Goal: Check status: Check status

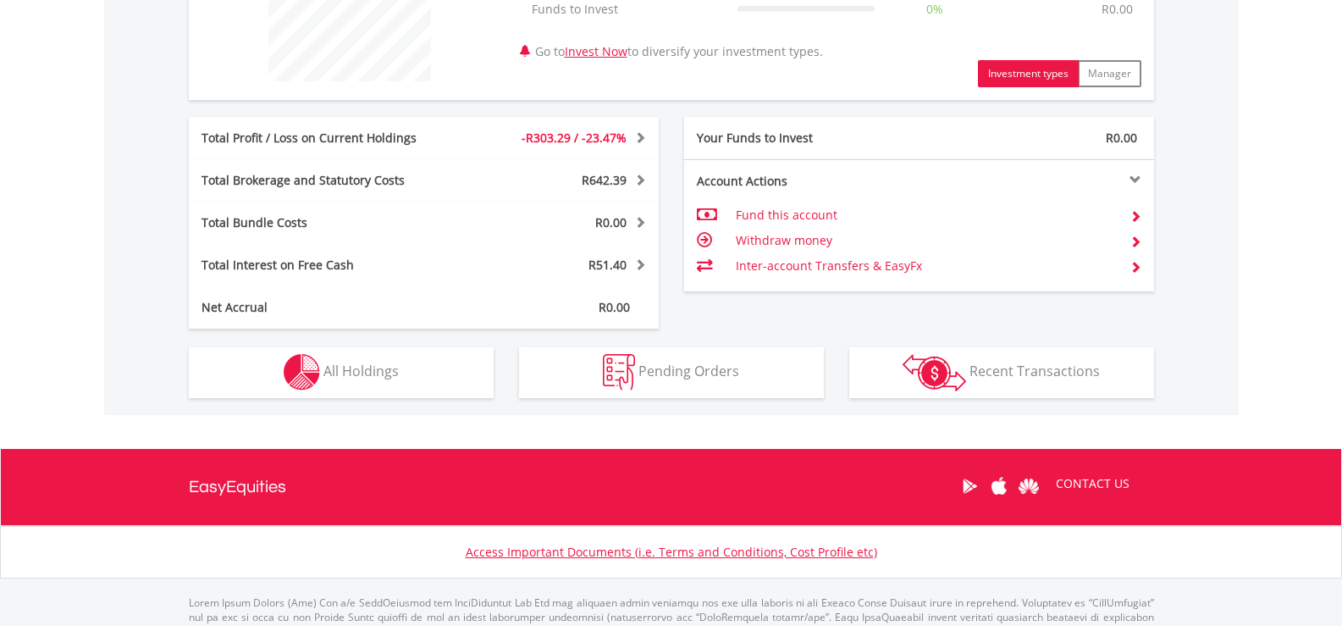
scroll to position [637, 0]
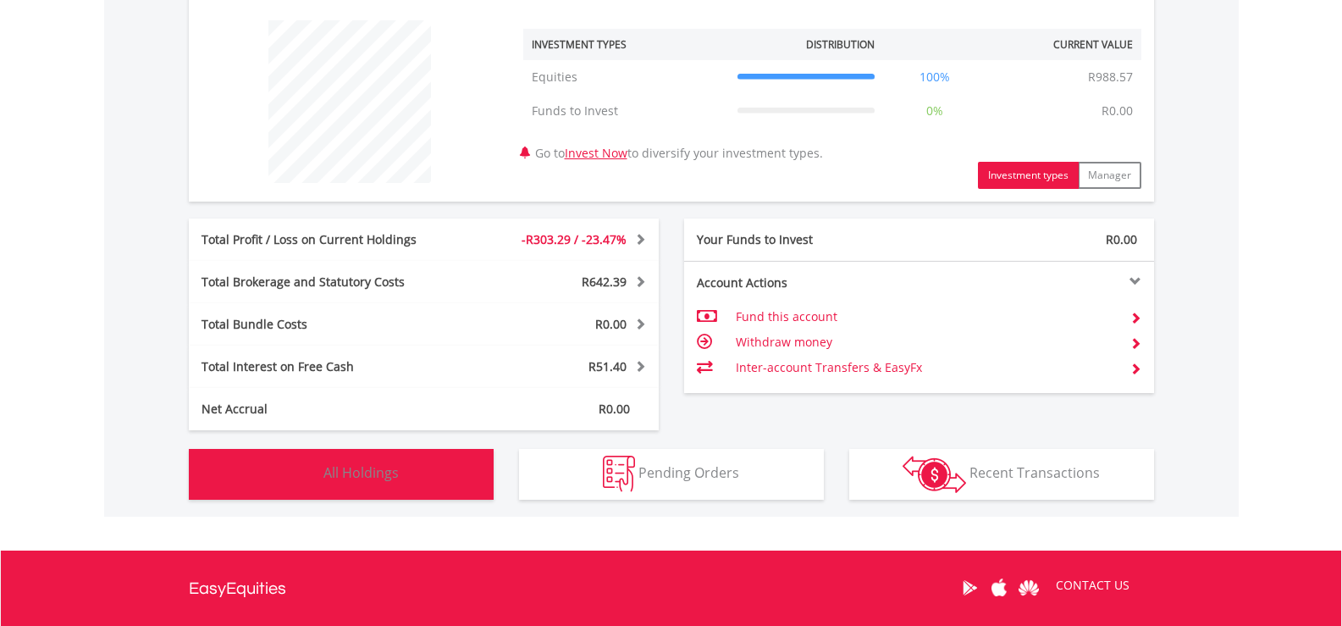
click at [389, 475] on span "All Holdings" at bounding box center [360, 472] width 75 height 19
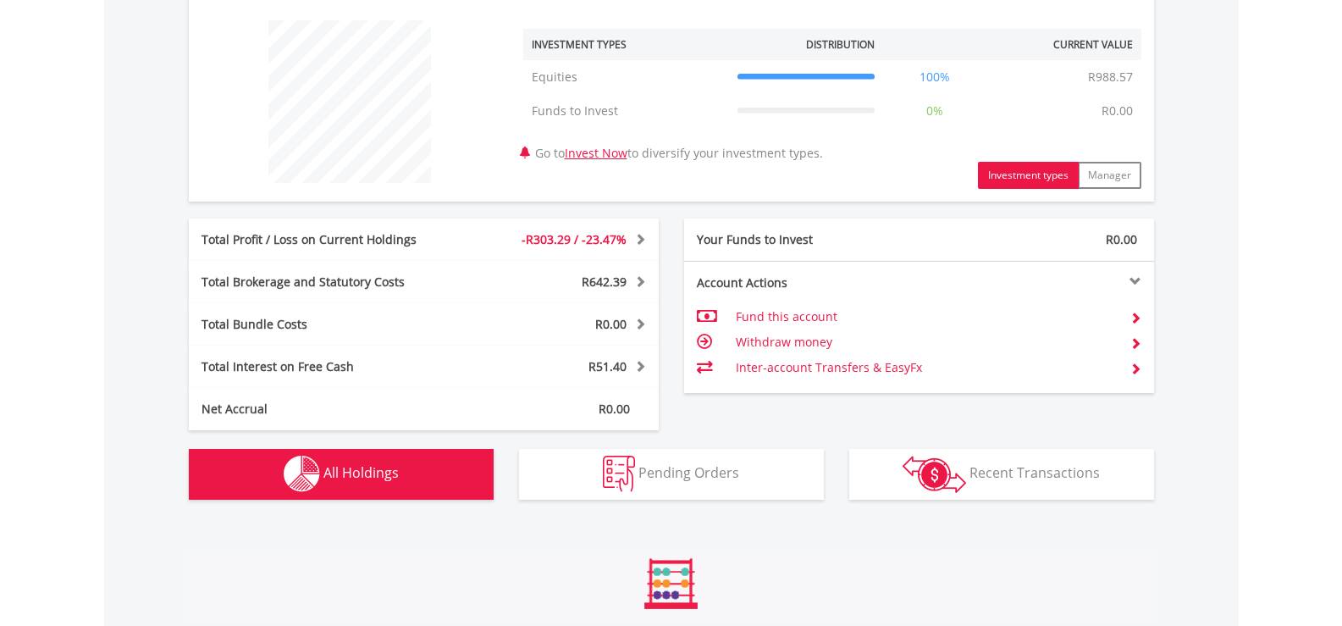
scroll to position [1077, 0]
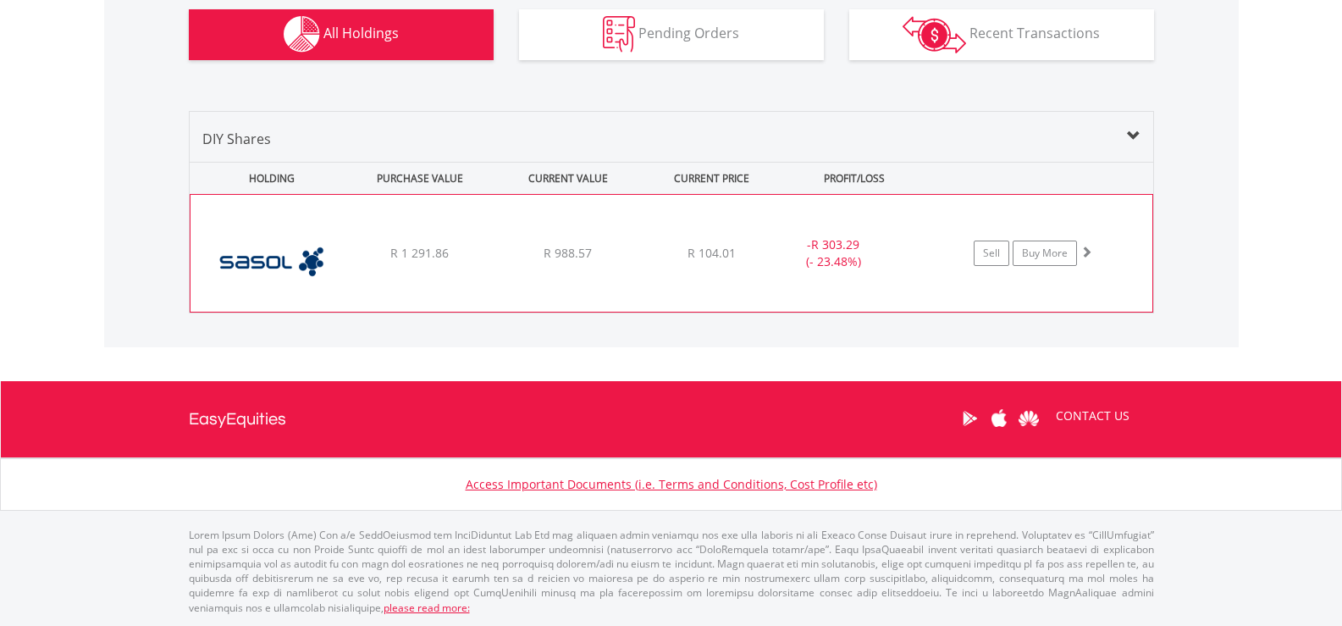
click at [1083, 255] on span at bounding box center [1086, 252] width 12 height 12
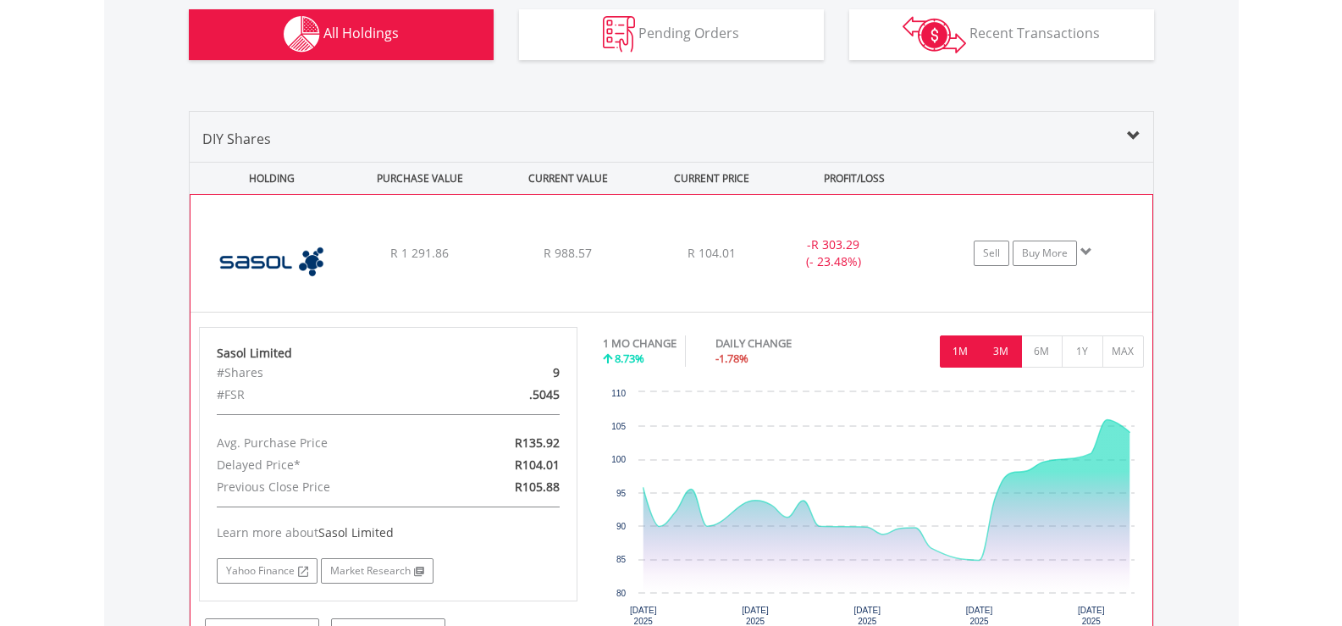
click at [1005, 352] on button "3M" at bounding box center [1000, 351] width 41 height 32
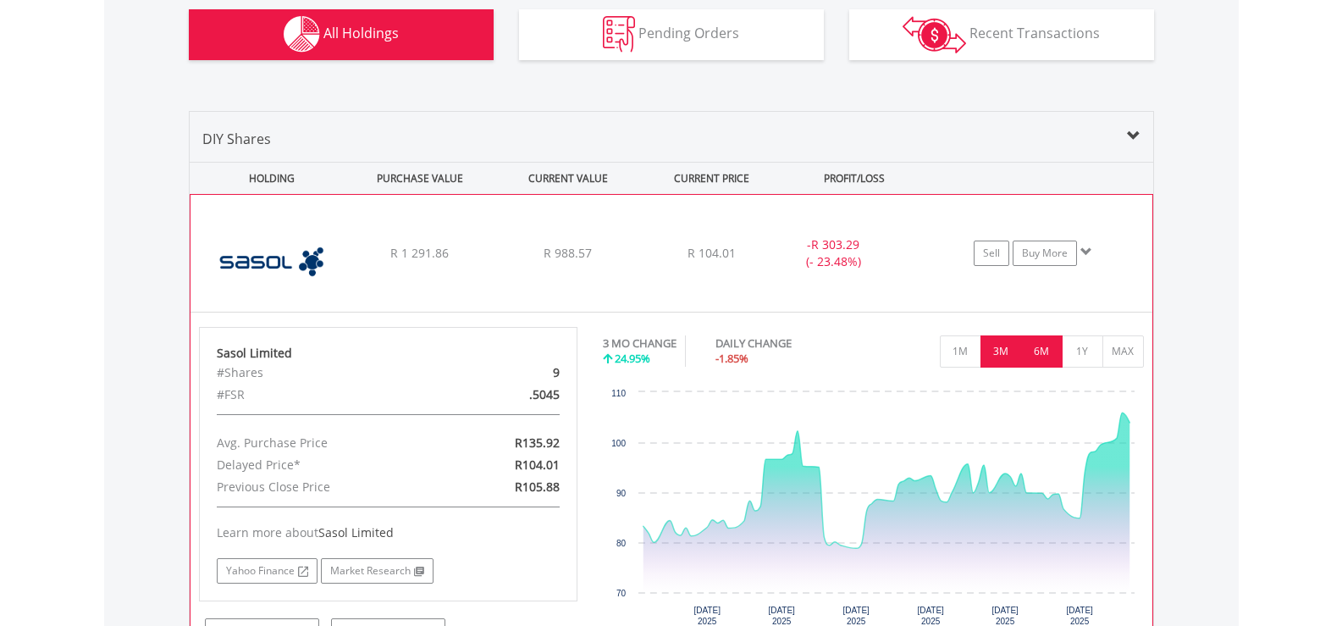
click at [1046, 349] on button "6M" at bounding box center [1041, 351] width 41 height 32
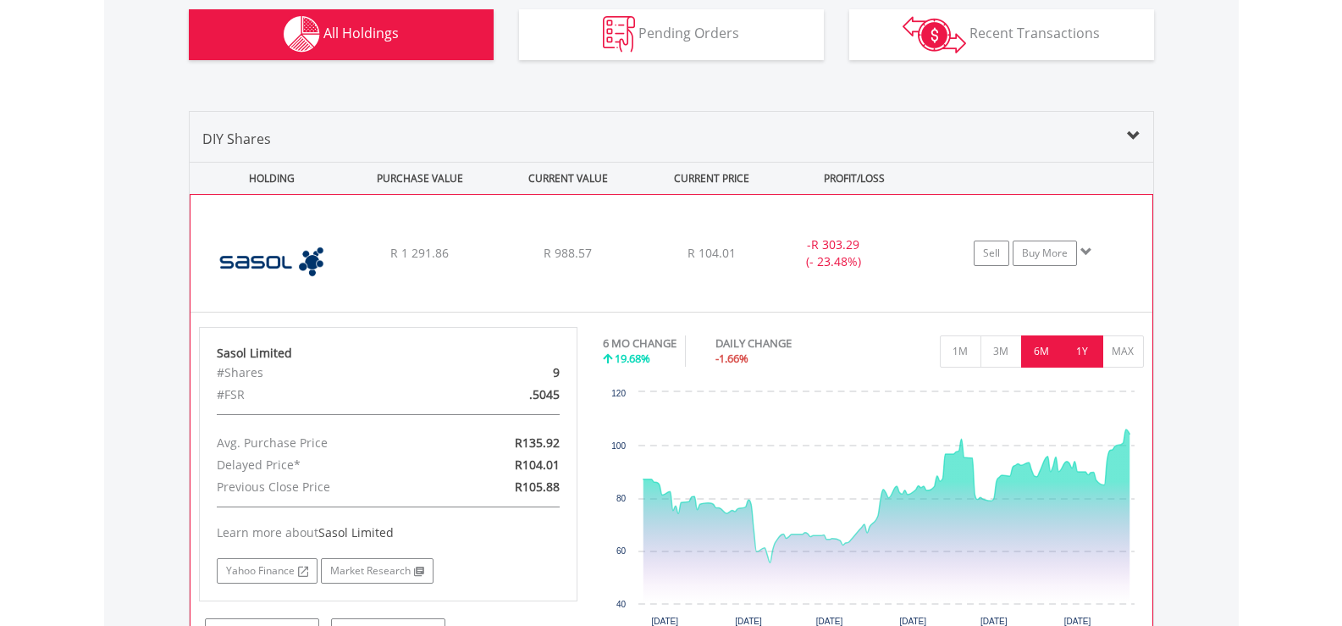
click at [1076, 349] on button "1Y" at bounding box center [1082, 351] width 41 height 32
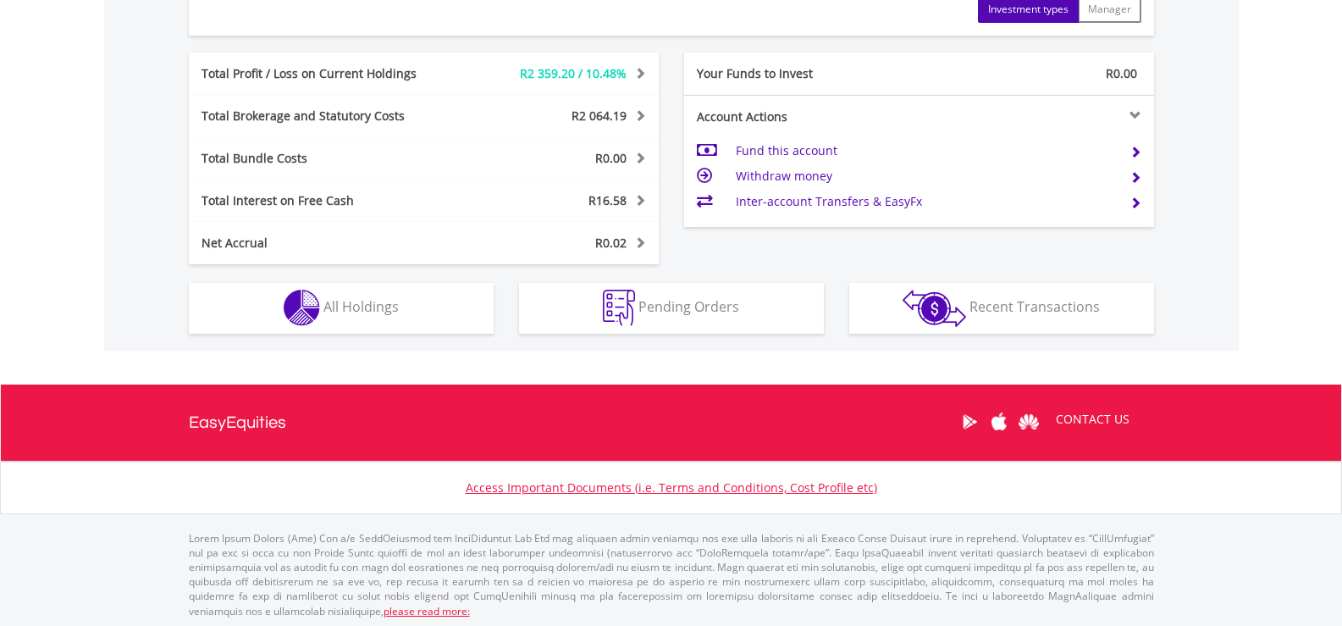
scroll to position [841, 0]
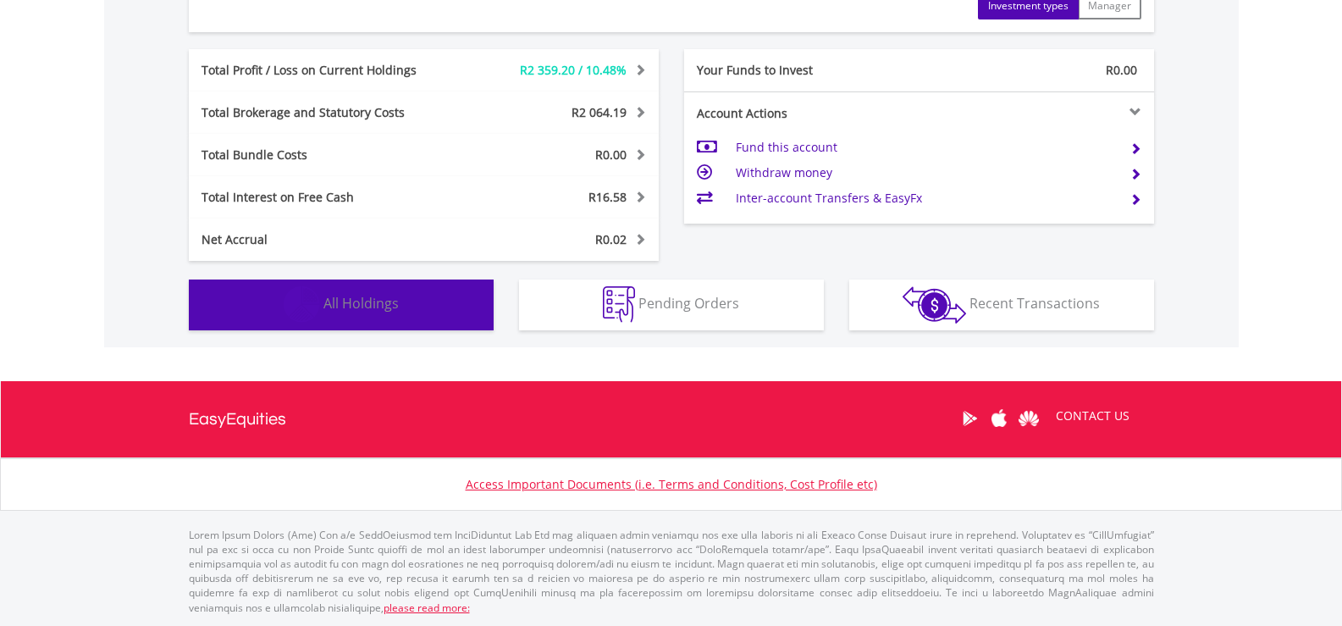
click at [266, 285] on button "Holdings All Holdings" at bounding box center [341, 304] width 305 height 51
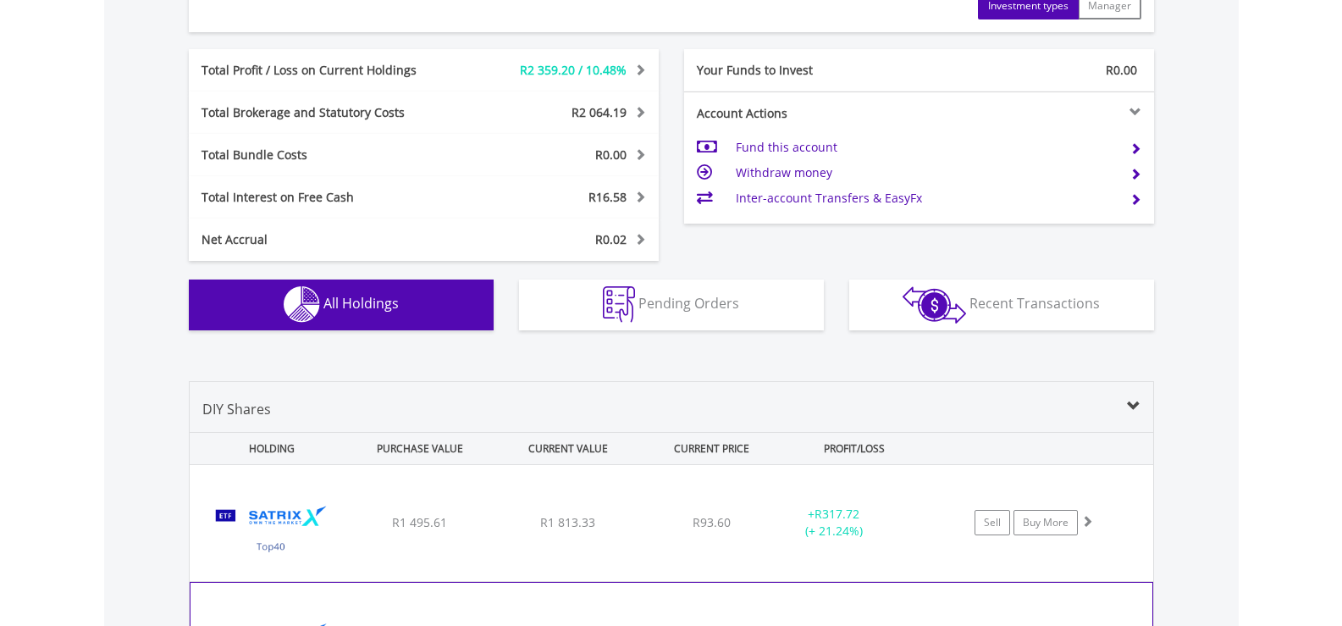
scroll to position [1222, 0]
